Goal: Task Accomplishment & Management: Manage account settings

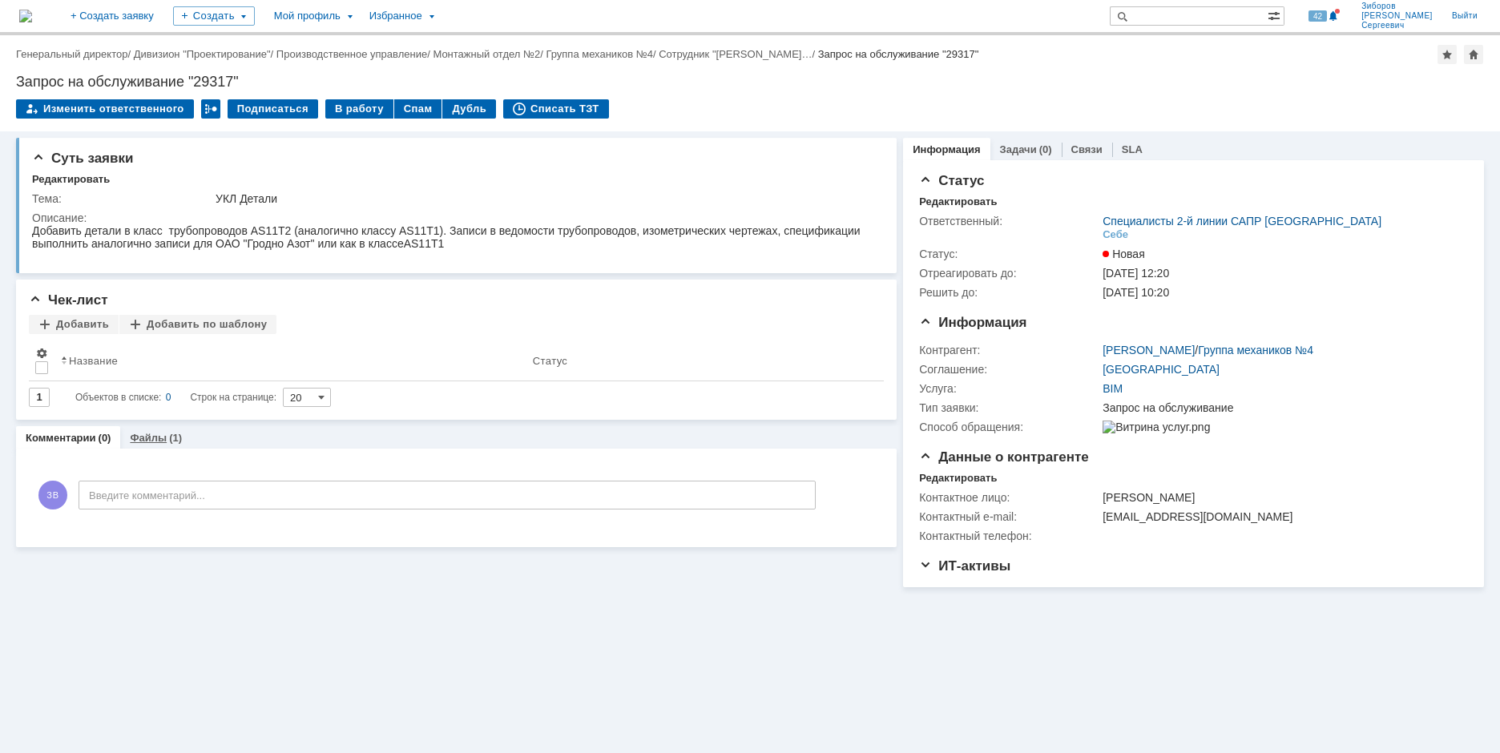
click at [142, 441] on link "Файлы" at bounding box center [148, 438] width 37 height 12
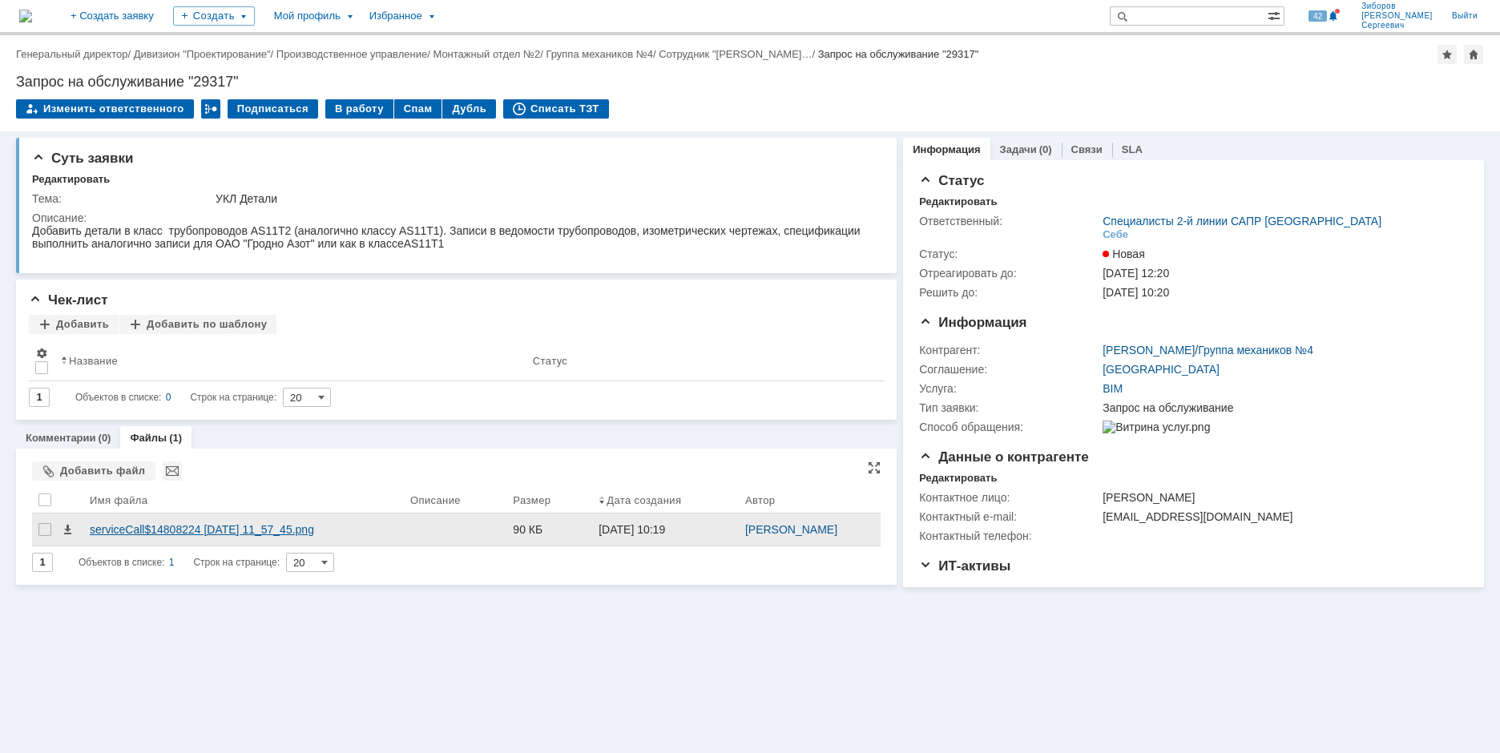
click at [150, 521] on div "serviceCall$14808224 [DATE] 11_57_45.png" at bounding box center [243, 530] width 321 height 32
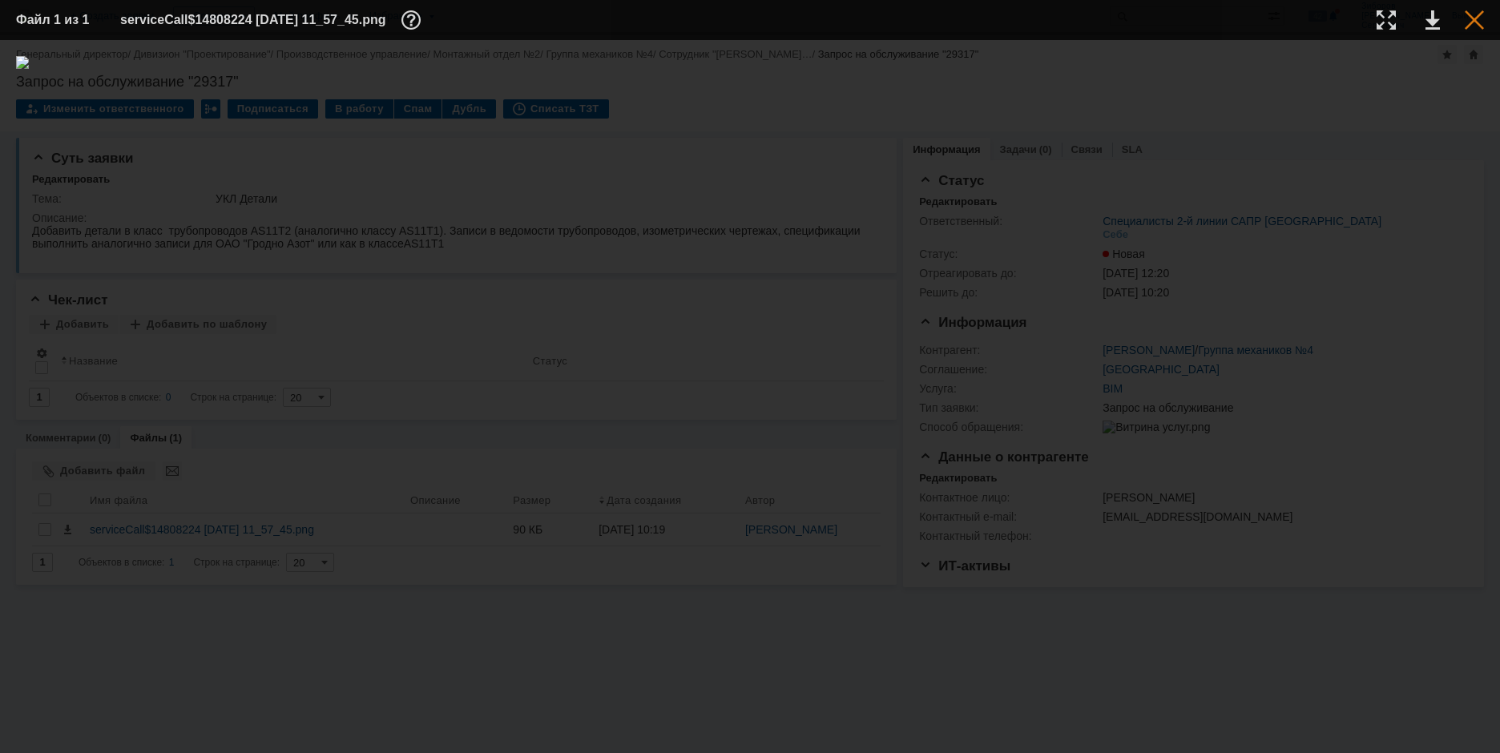
click at [1479, 25] on div at bounding box center [1474, 19] width 19 height 19
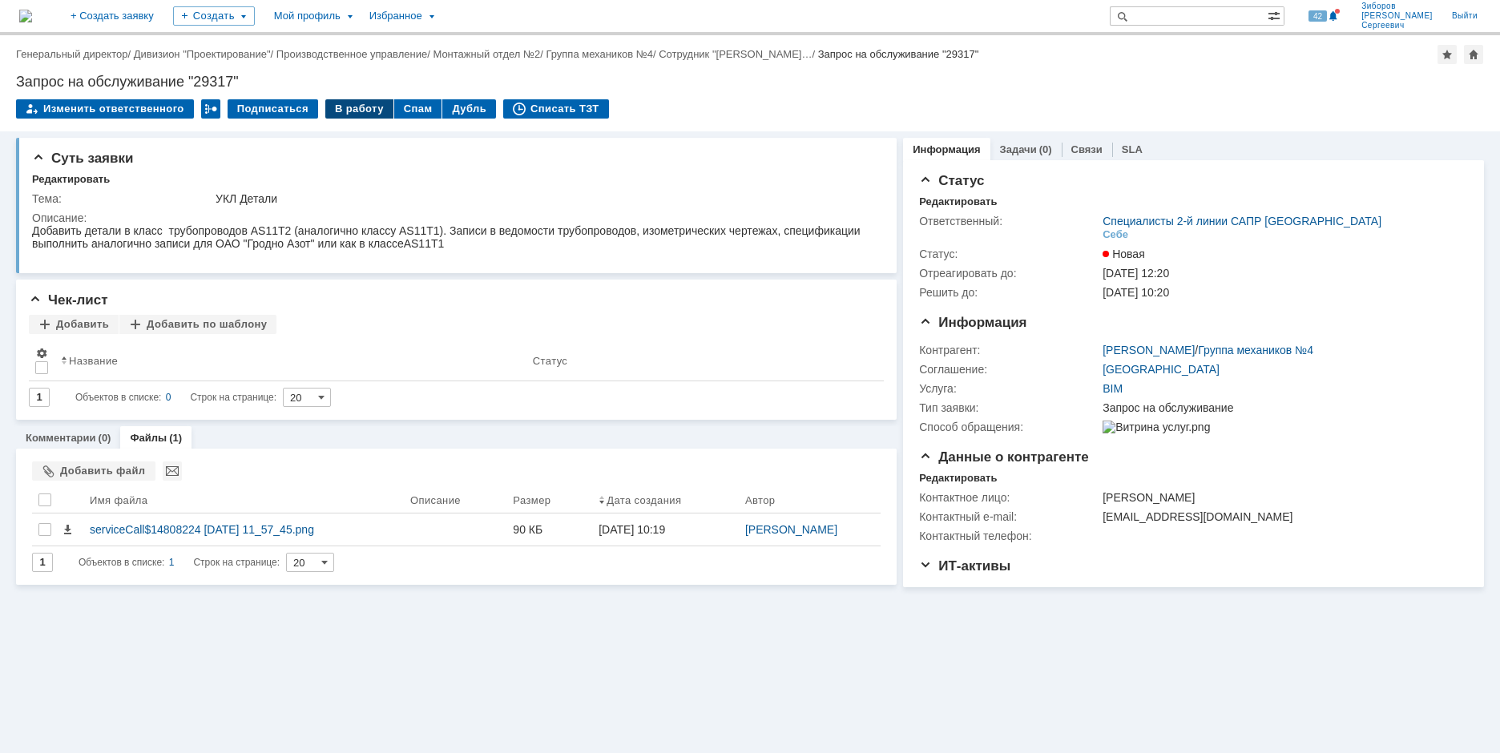
click at [344, 103] on div "В работу" at bounding box center [359, 108] width 68 height 19
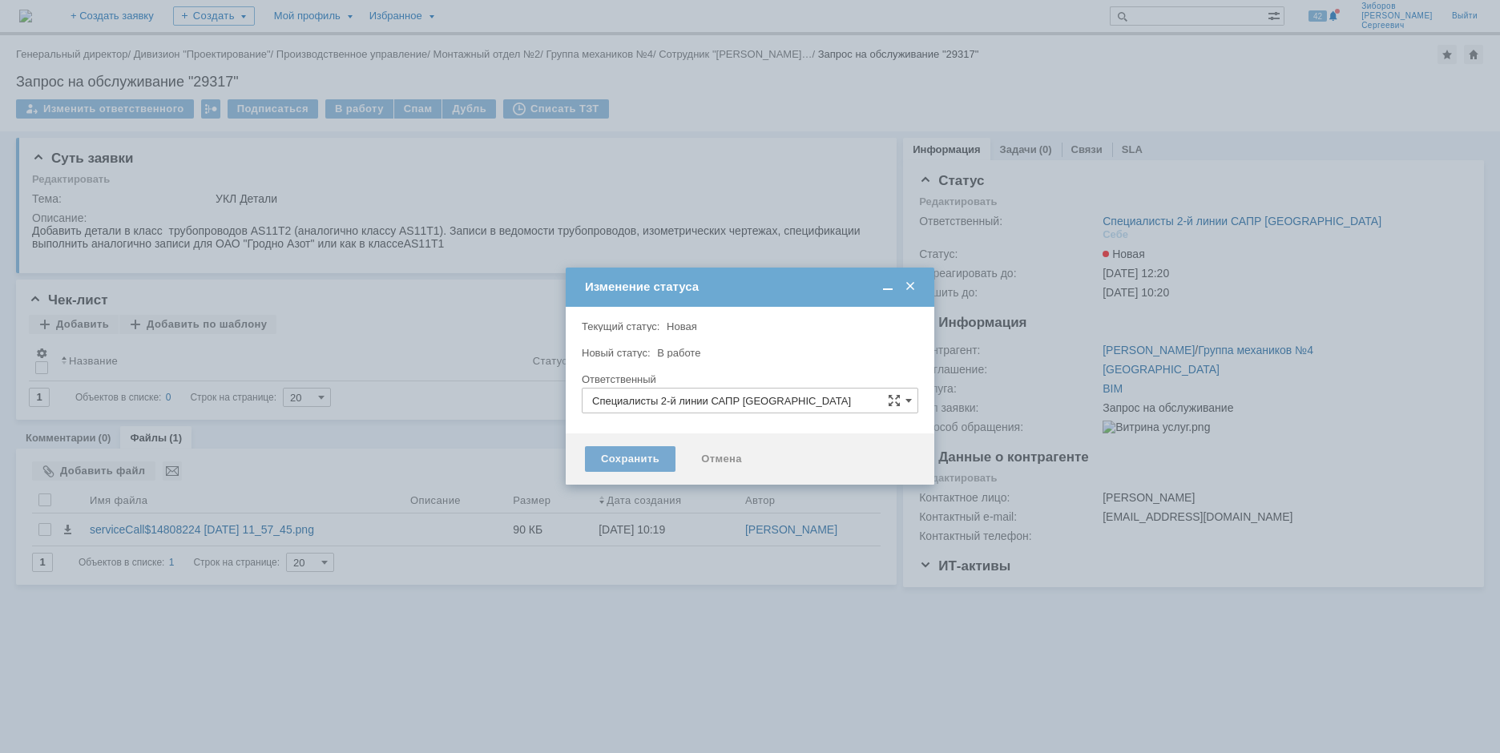
type input "[PERSON_NAME]"
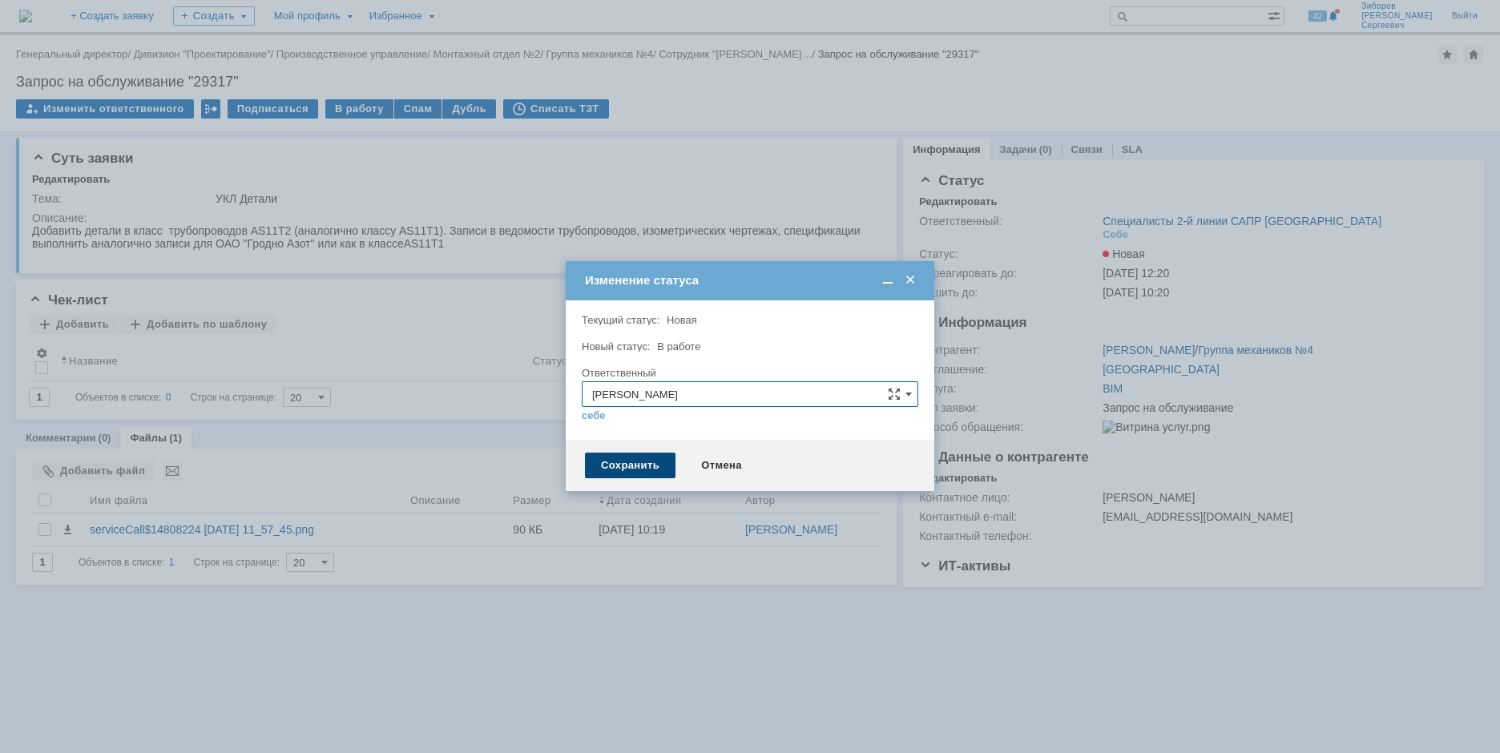
click at [639, 469] on div "Сохранить" at bounding box center [630, 466] width 91 height 26
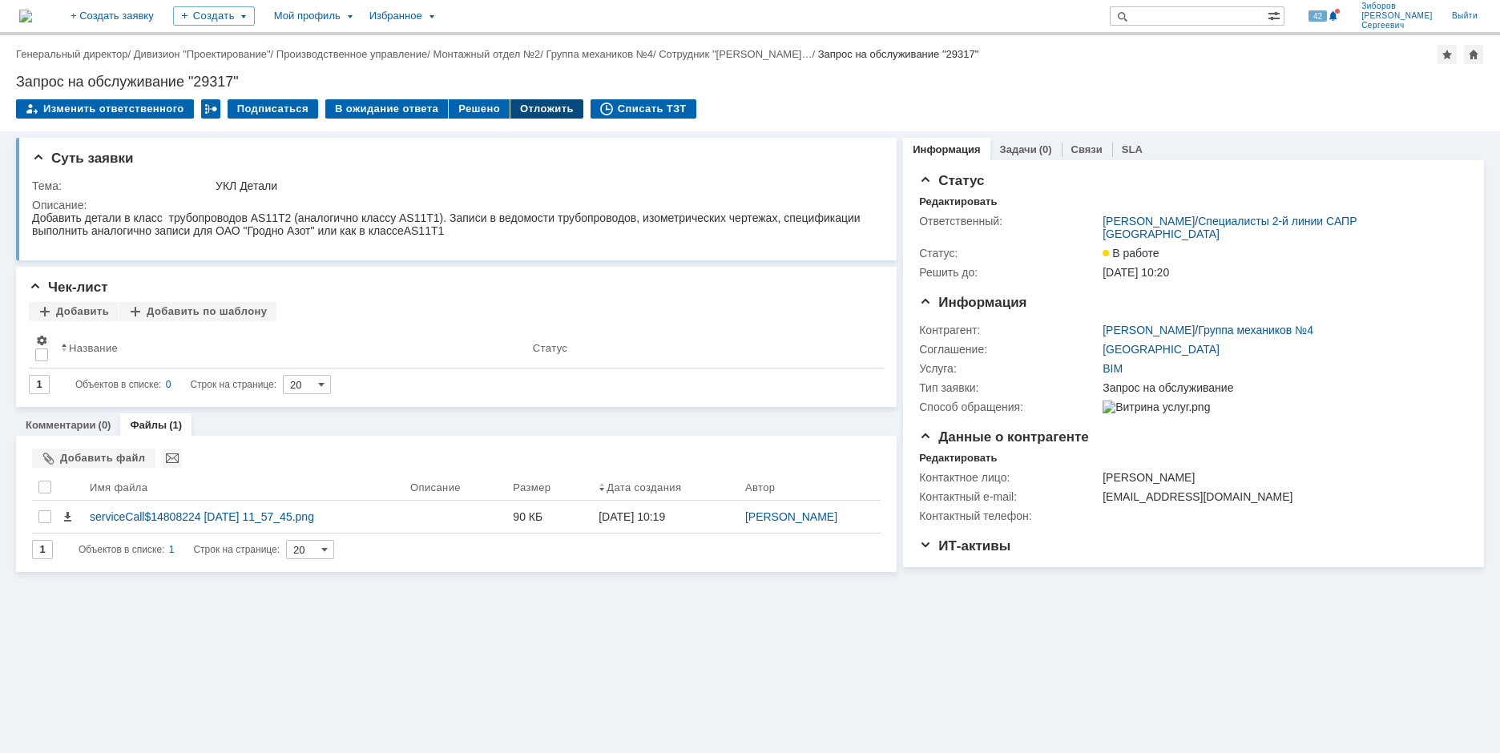
click at [547, 105] on div "Отложить" at bounding box center [546, 108] width 73 height 19
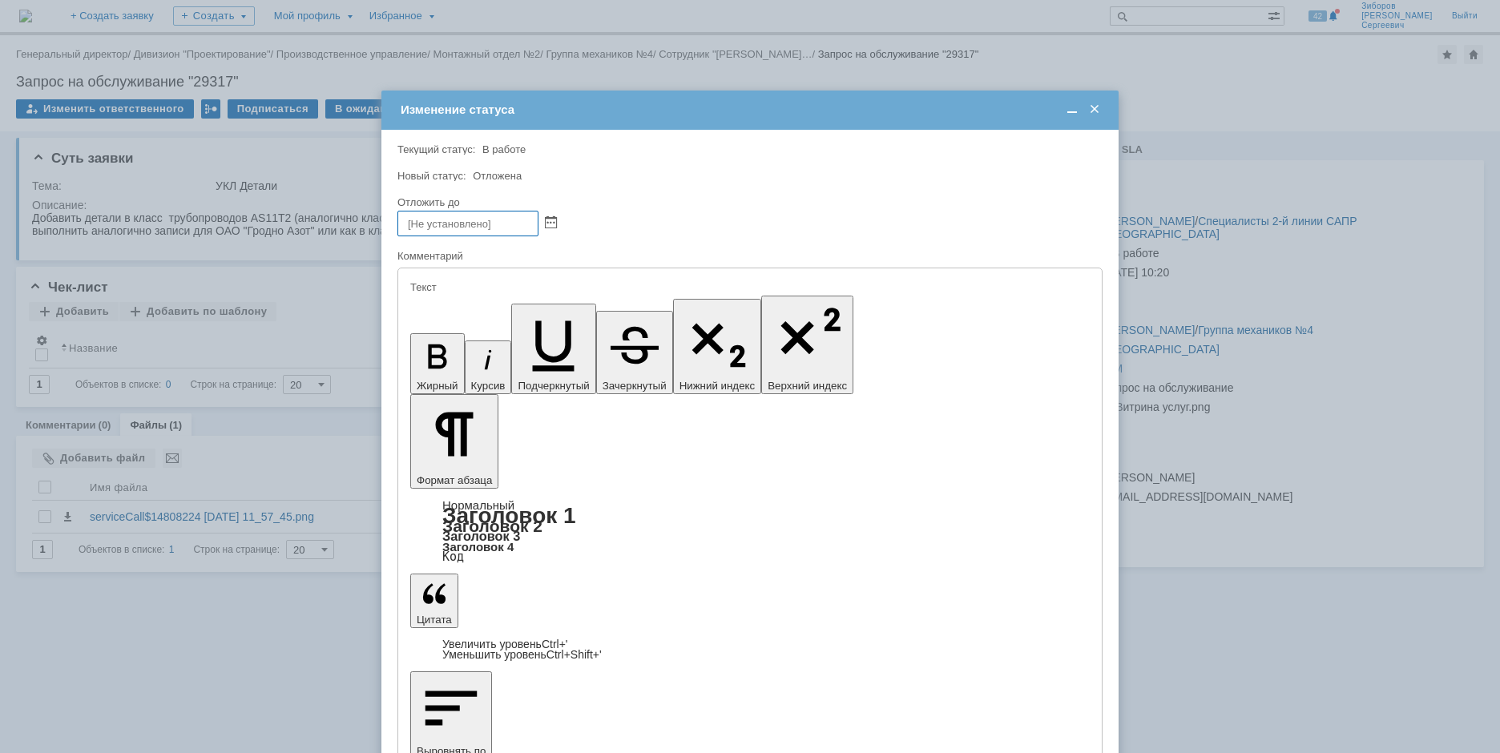
click at [1086, 110] on div at bounding box center [1080, 110] width 45 height 15
click at [1091, 114] on span at bounding box center [1095, 110] width 16 height 14
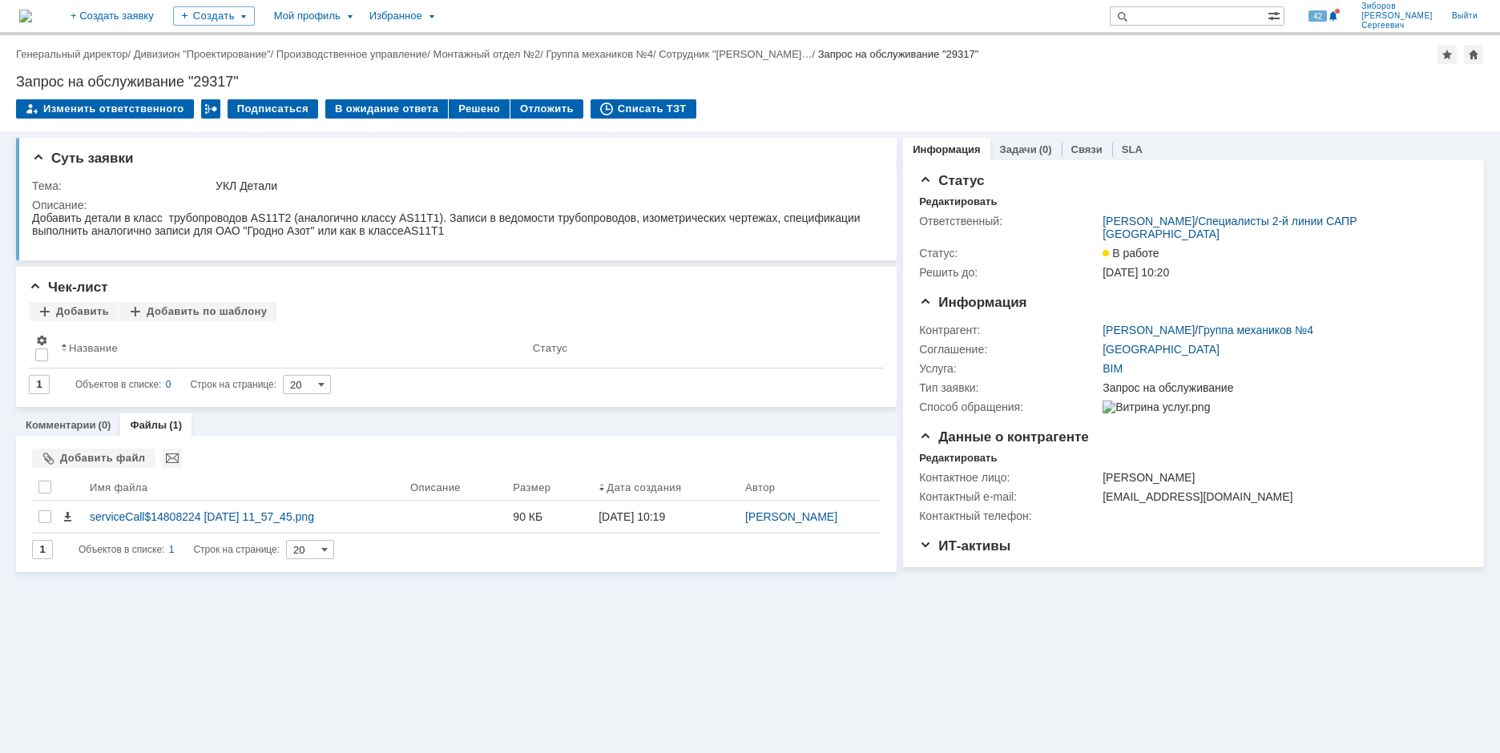
click at [32, 15] on img at bounding box center [25, 16] width 13 height 13
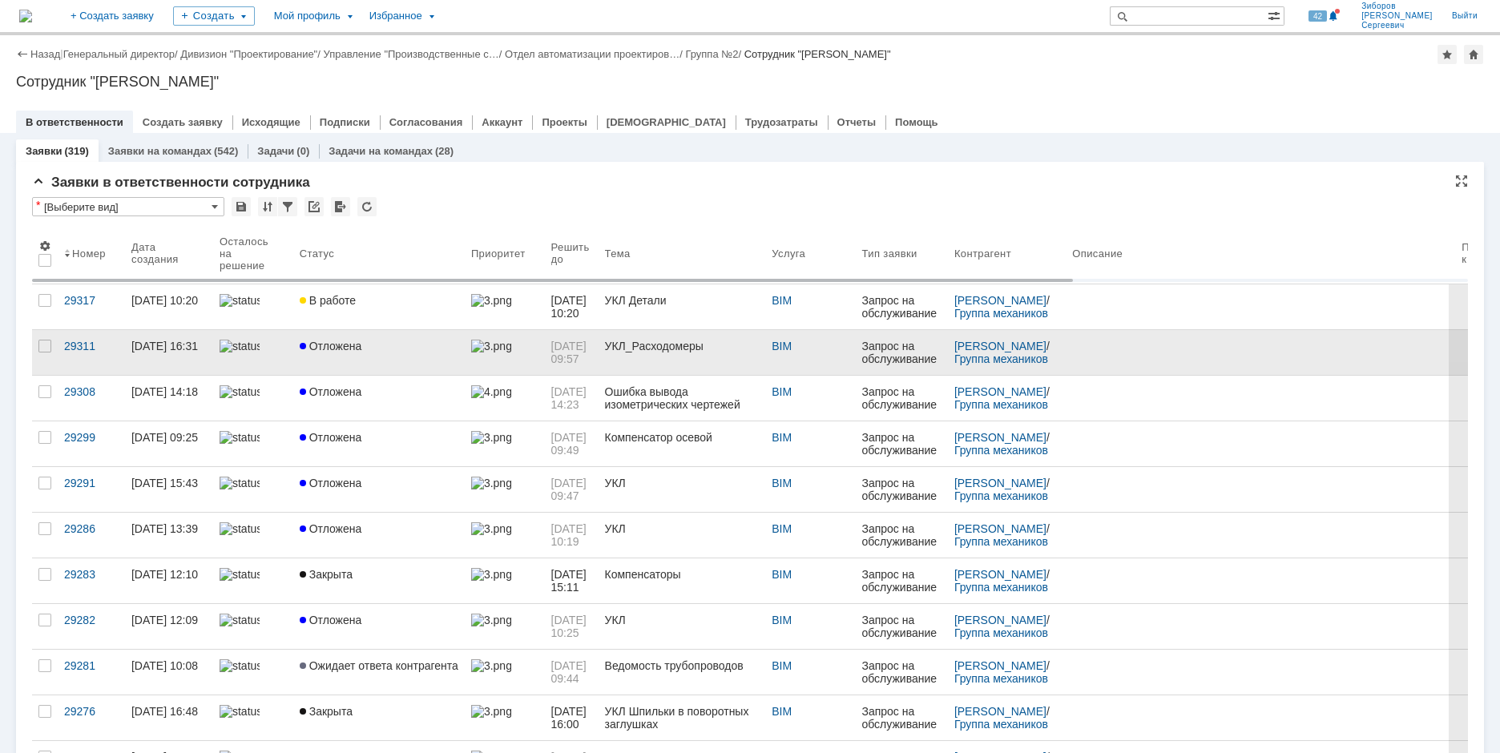
click at [341, 348] on span "Отложена" at bounding box center [331, 346] width 63 height 13
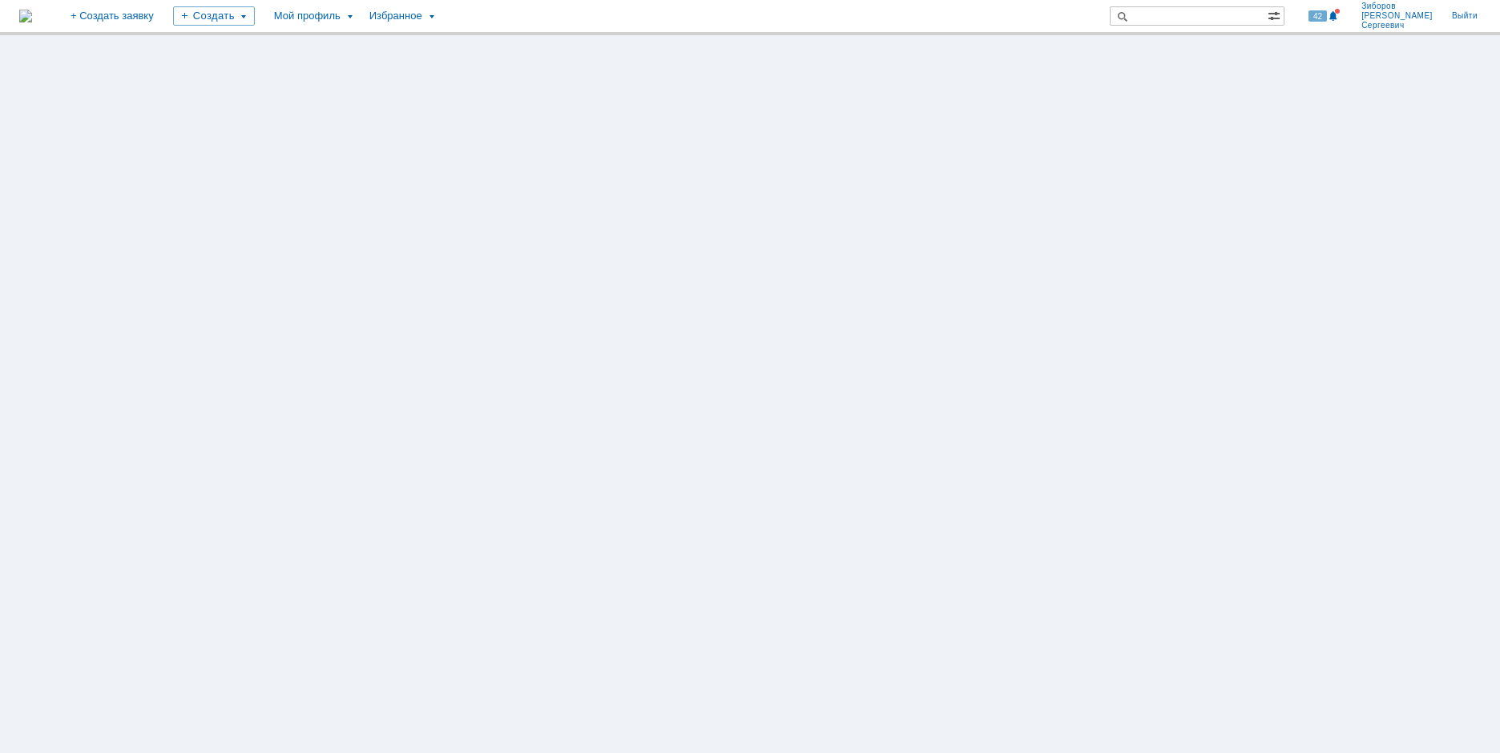
click at [32, 17] on img at bounding box center [25, 16] width 13 height 13
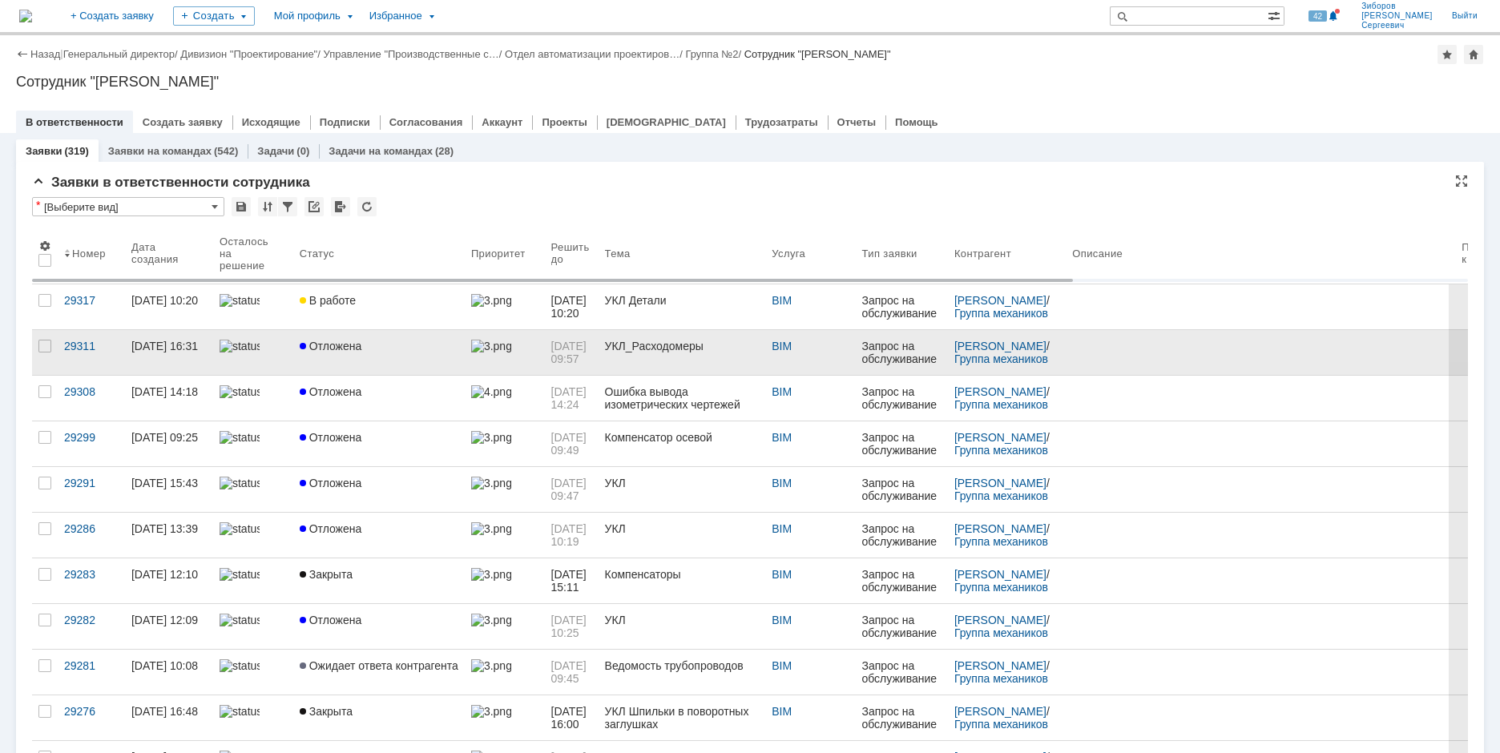
click at [369, 346] on div "Отложена" at bounding box center [379, 346] width 159 height 13
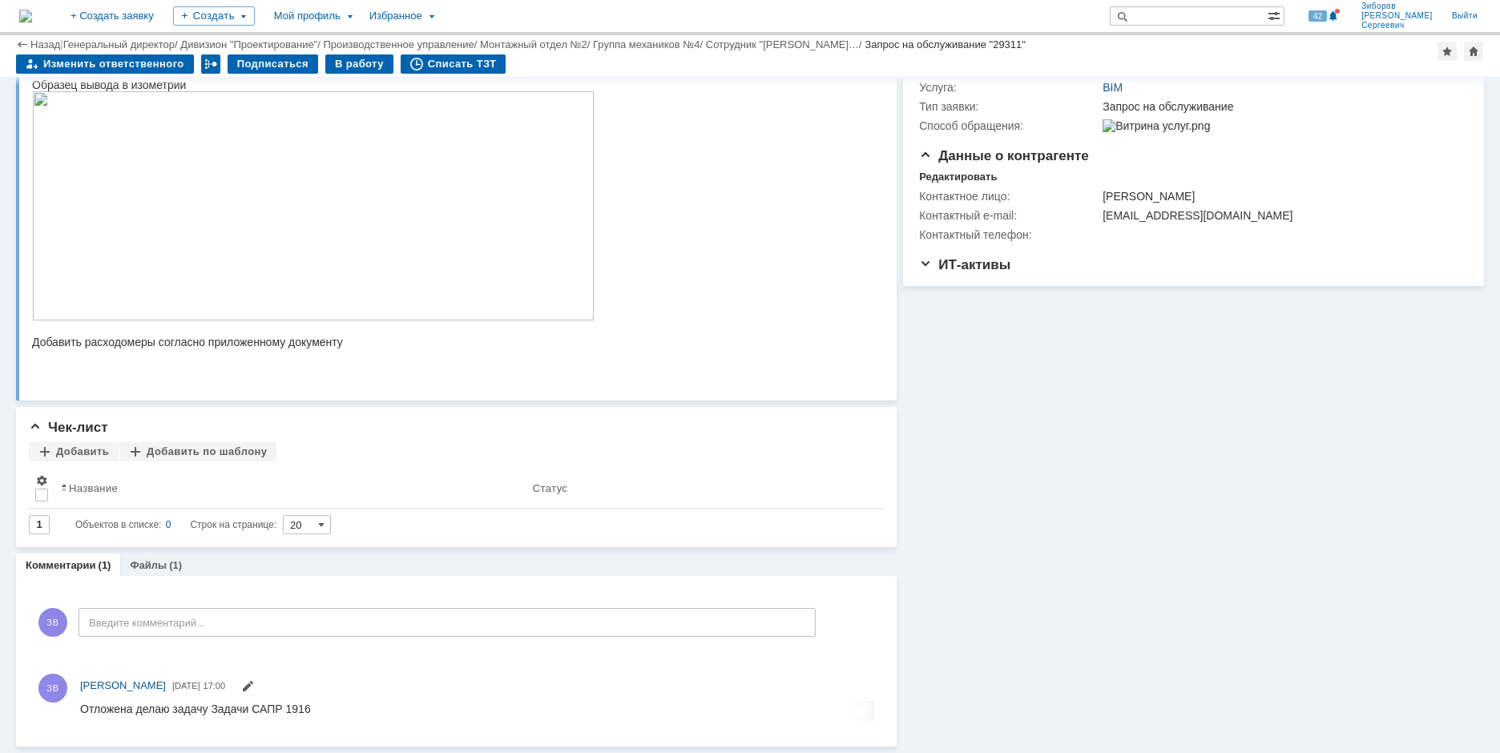
scroll to position [226, 0]
drag, startPoint x: 83, startPoint y: 714, endPoint x: 320, endPoint y: 708, distance: 236.5
click at [320, 708] on html "Отложена делаю задачу Задачи САПР 1916" at bounding box center [473, 709] width 786 height 14
copy div "Отложена делаю задачу Задачи САПР 1916"
click at [32, 15] on img at bounding box center [25, 16] width 13 height 13
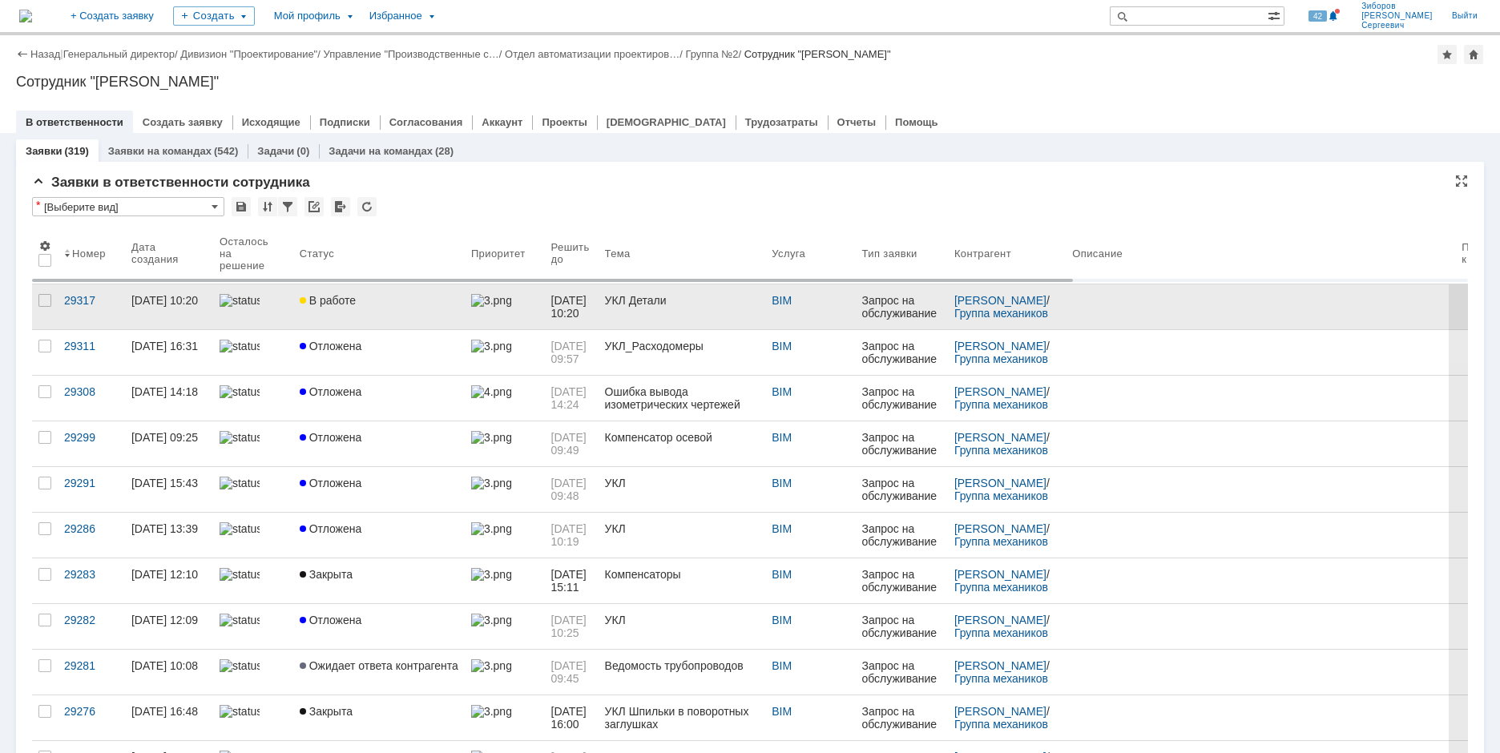
click at [331, 300] on span "В работе" at bounding box center [328, 300] width 56 height 13
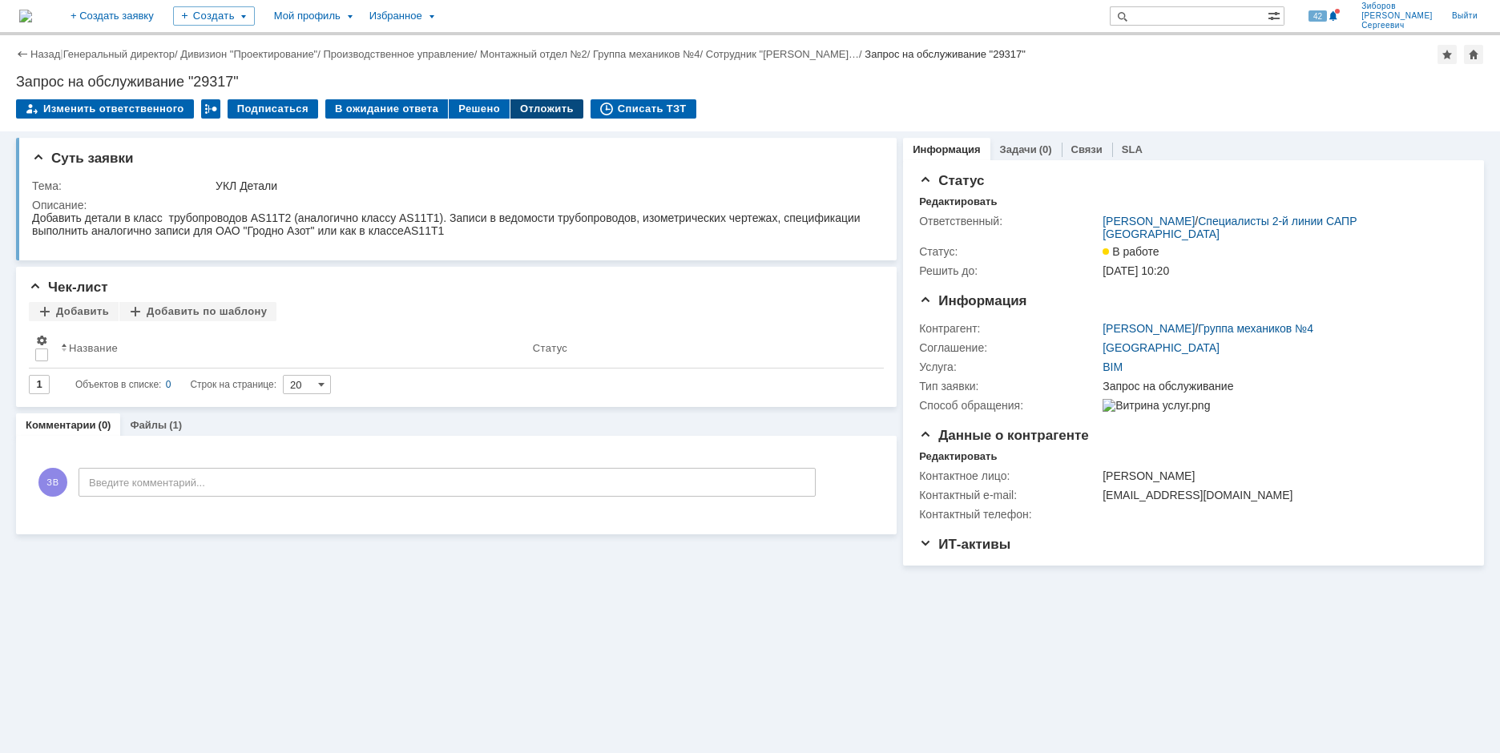
click at [530, 105] on div "Отложить" at bounding box center [546, 108] width 73 height 19
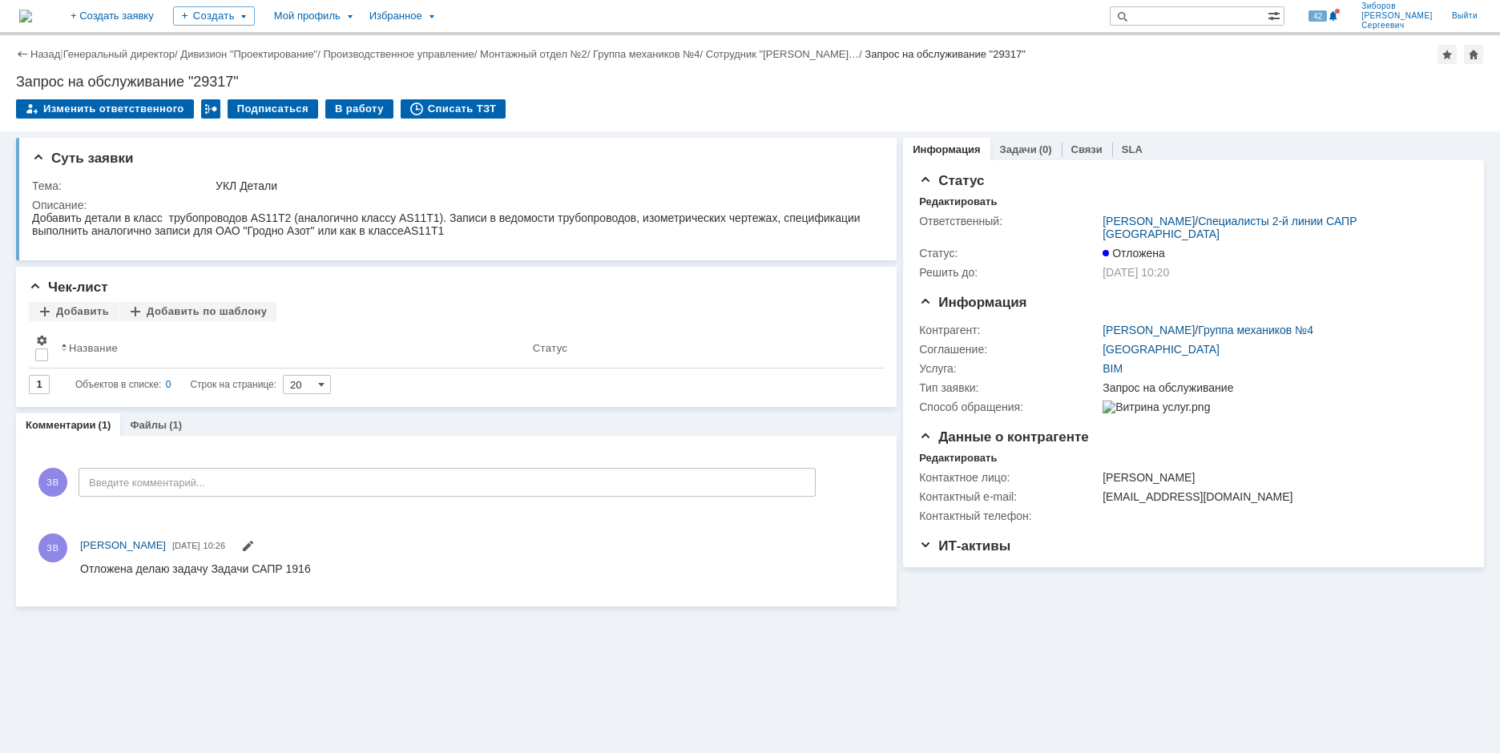
click at [32, 14] on img at bounding box center [25, 16] width 13 height 13
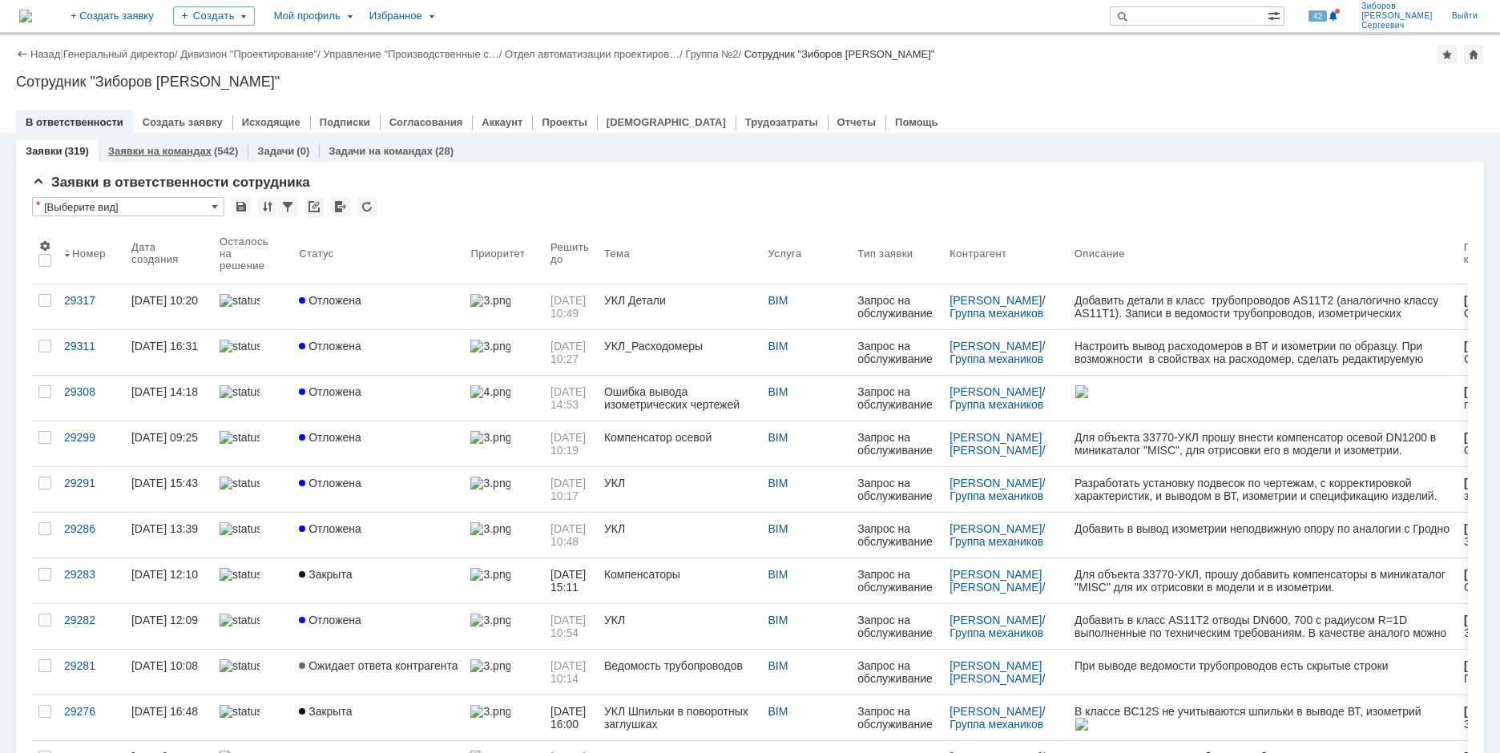
click at [188, 146] on link "Заявки на командах" at bounding box center [159, 151] width 103 height 12
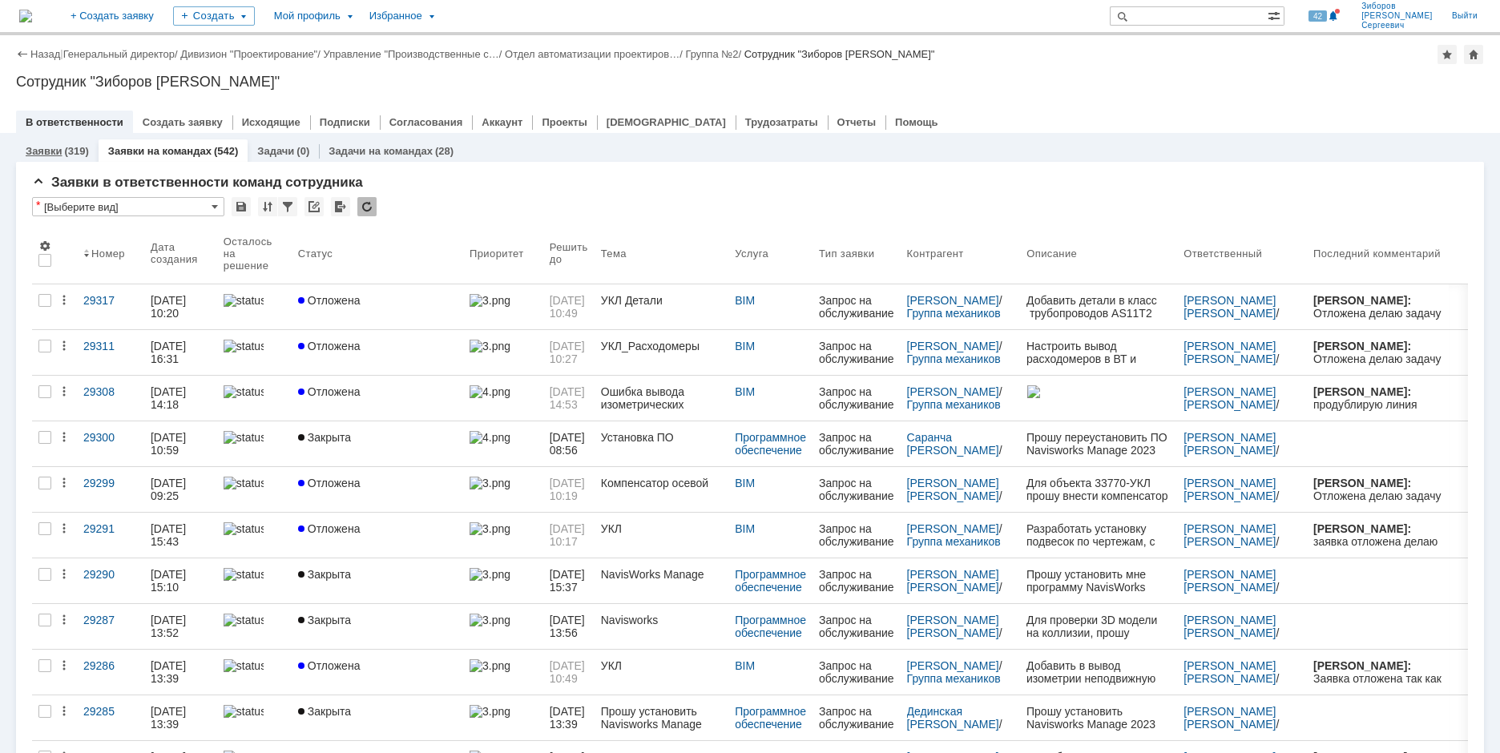
click at [58, 145] on link "Заявки" at bounding box center [44, 151] width 36 height 12
